Goal: Transaction & Acquisition: Purchase product/service

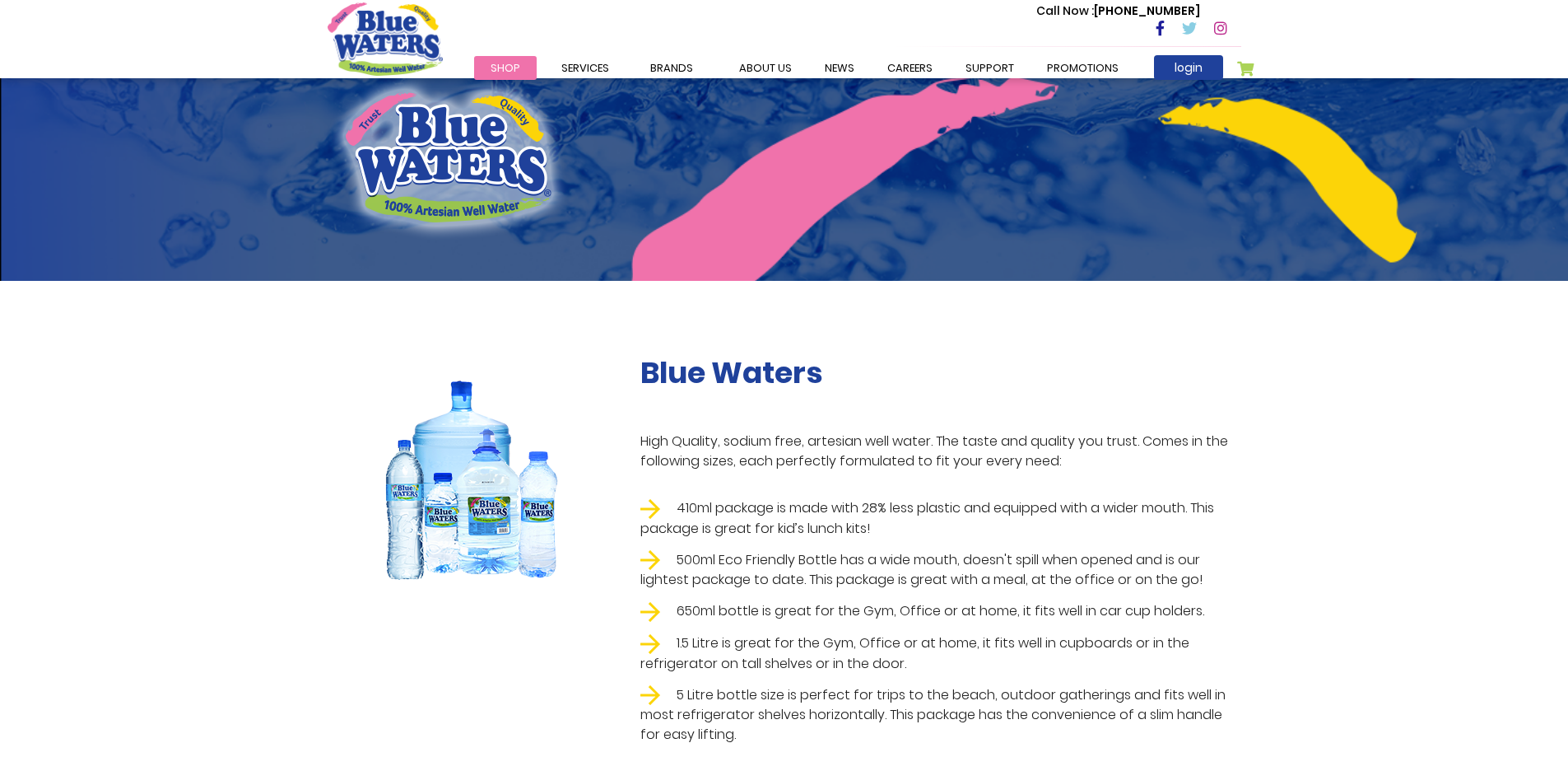
scroll to position [164, 0]
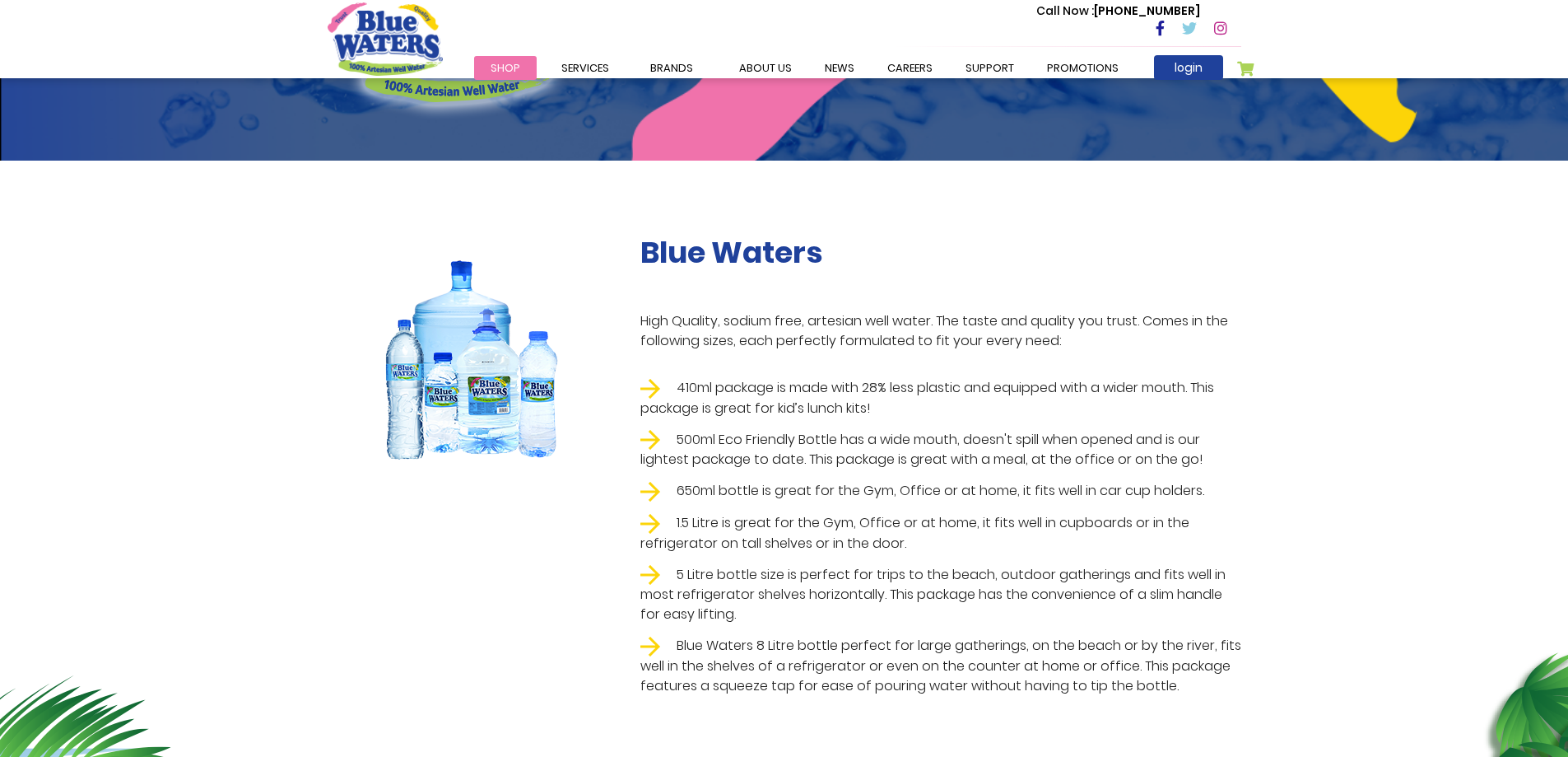
click at [478, 378] on img at bounding box center [472, 358] width 207 height 246
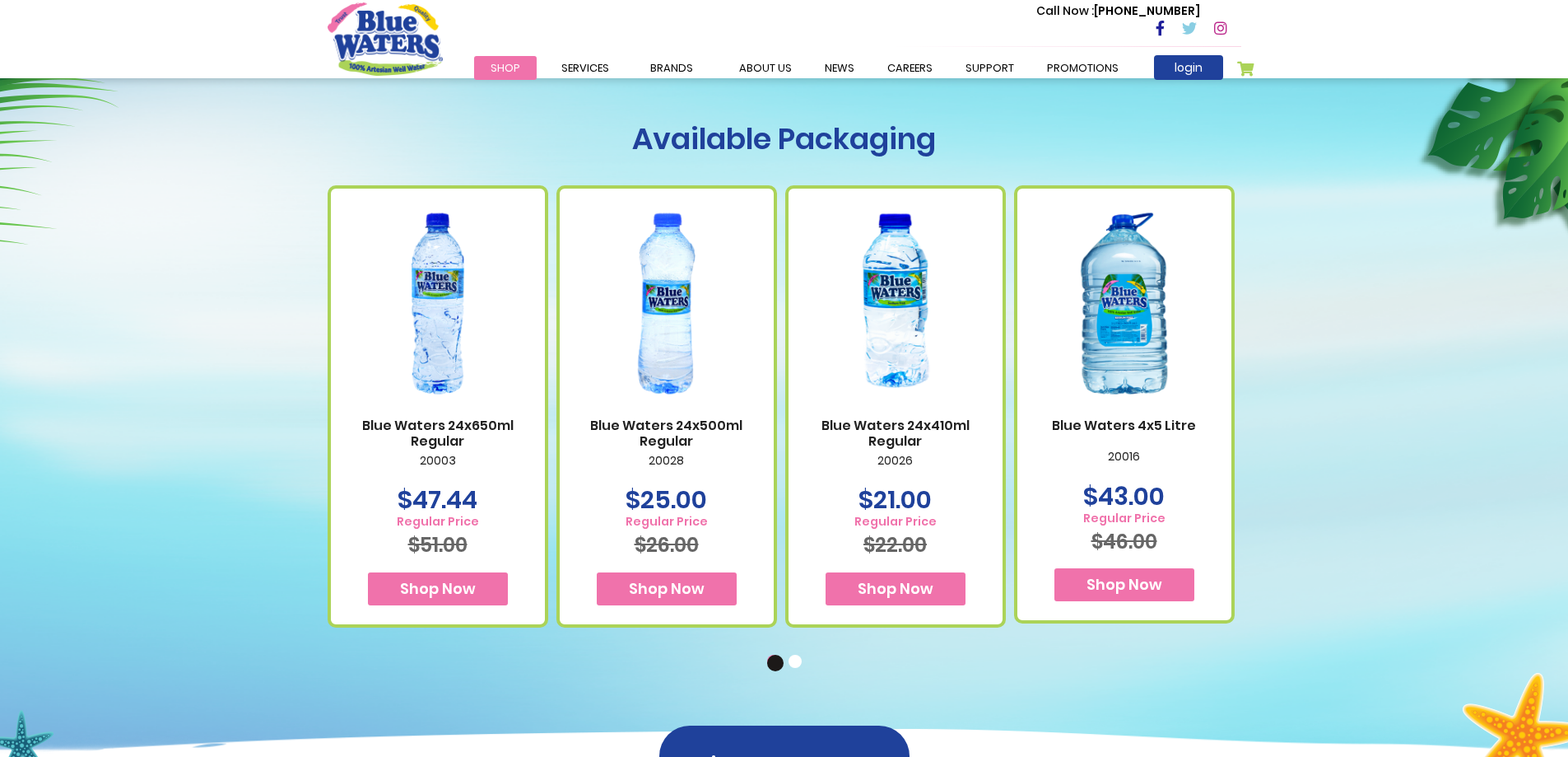
scroll to position [905, 0]
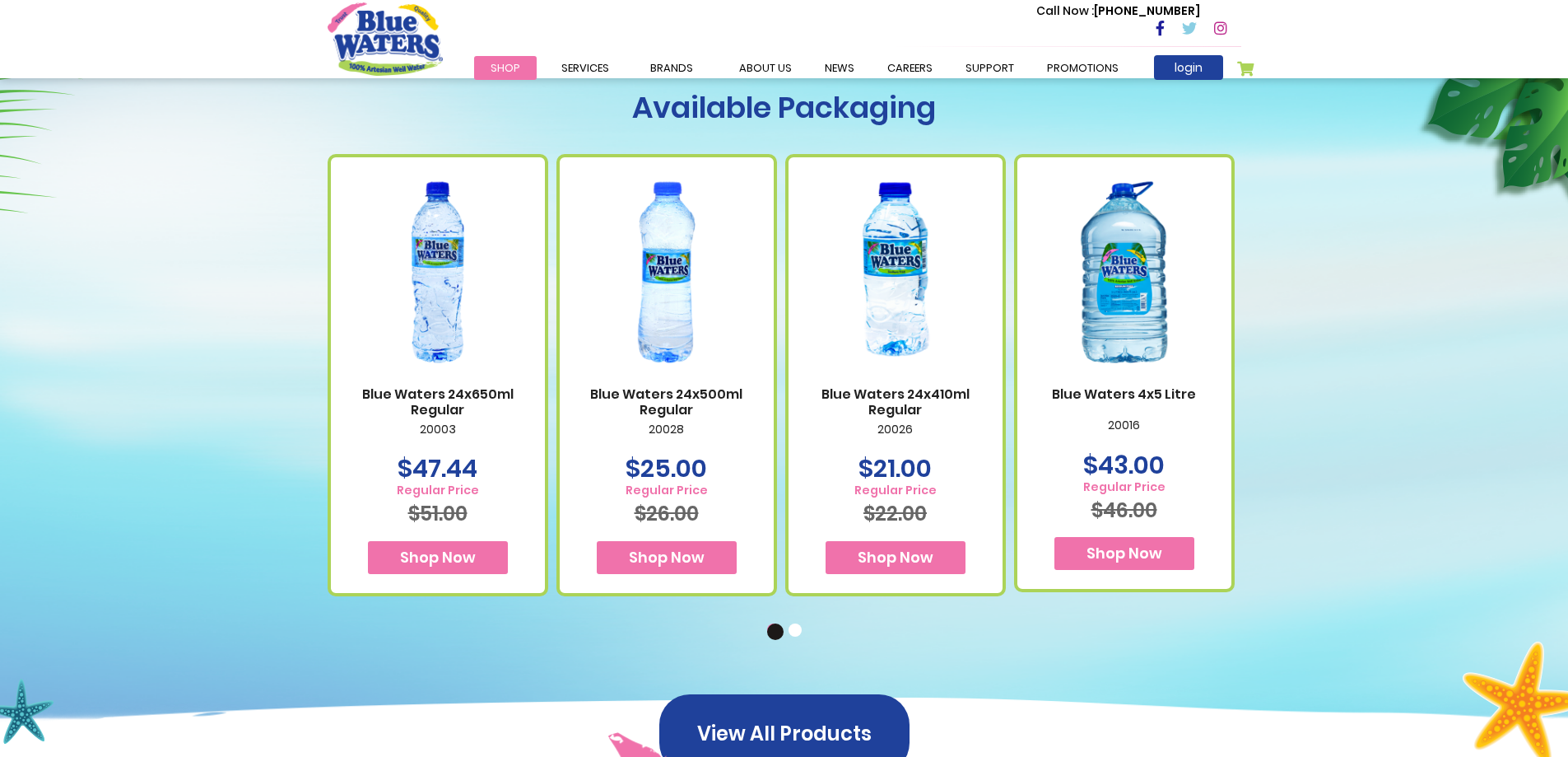
click at [900, 390] on link "Blue Waters 24x410ml Regular" at bounding box center [896, 401] width 181 height 31
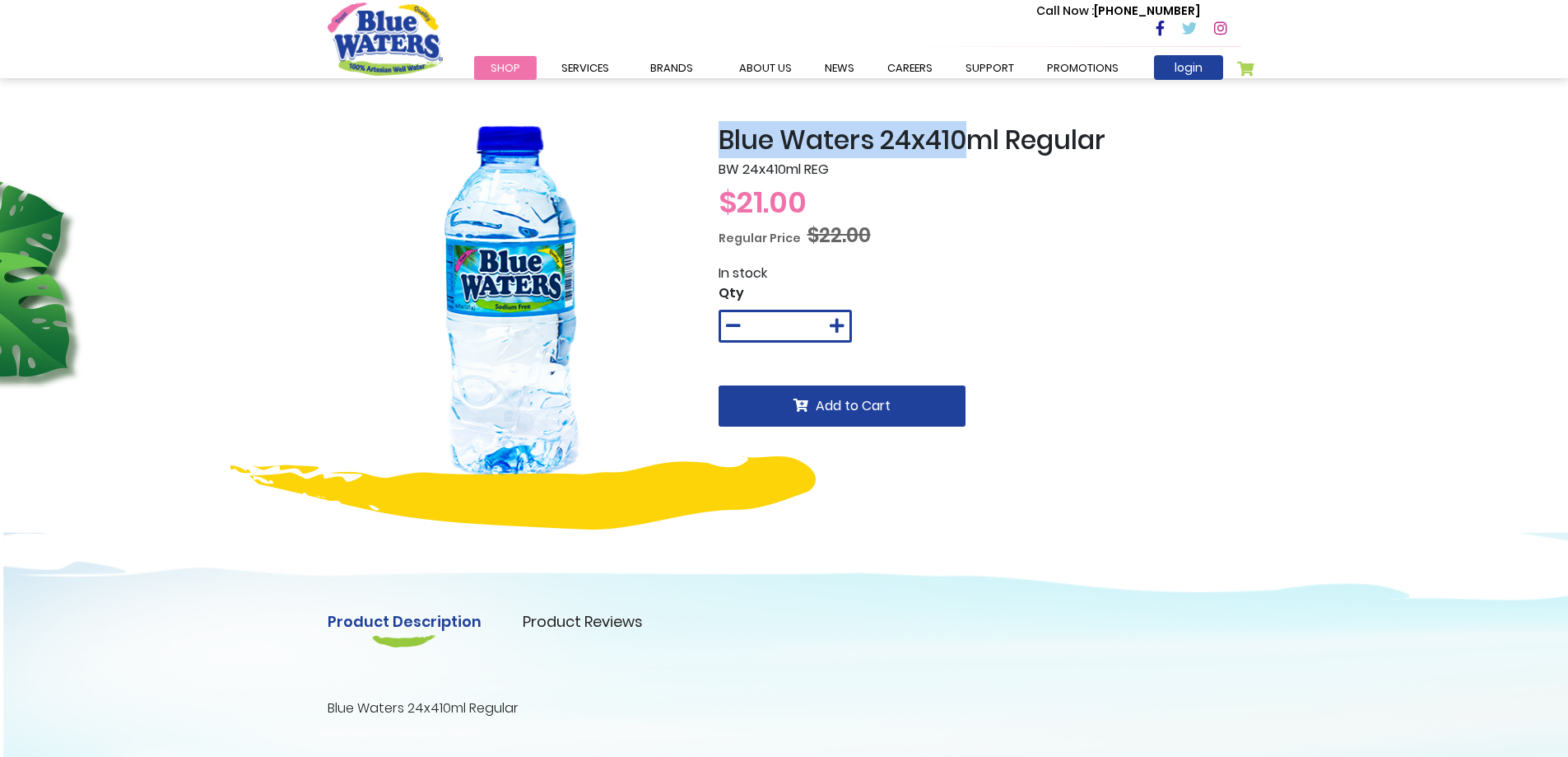
drag, startPoint x: 718, startPoint y: 131, endPoint x: 970, endPoint y: 128, distance: 252.0
click at [970, 128] on h2 "Blue Waters 24x410ml Regular" at bounding box center [980, 139] width 523 height 31
